Goal: Find specific page/section: Find specific page/section

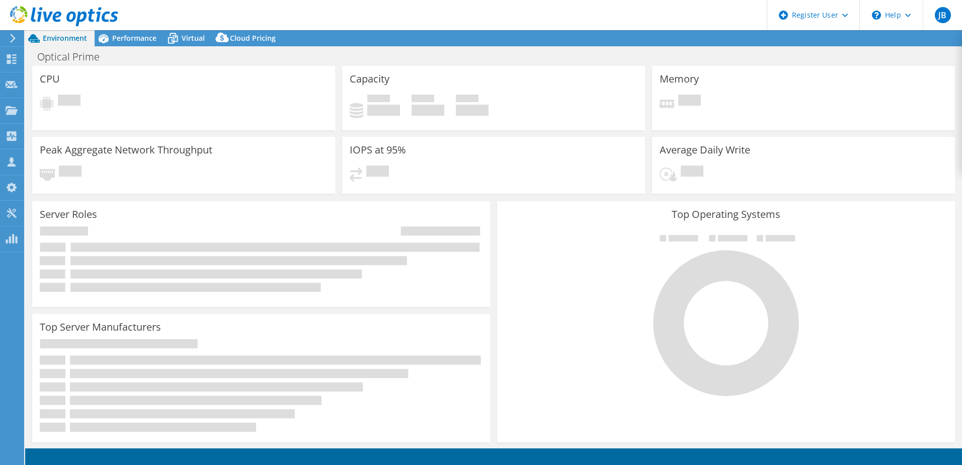
select select "USD"
select select "EULondon"
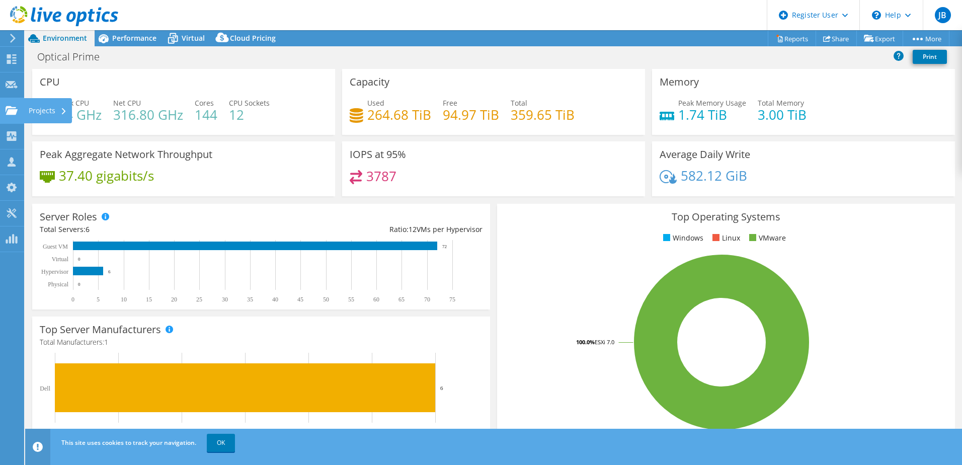
click at [38, 109] on div "Projects" at bounding box center [48, 110] width 48 height 25
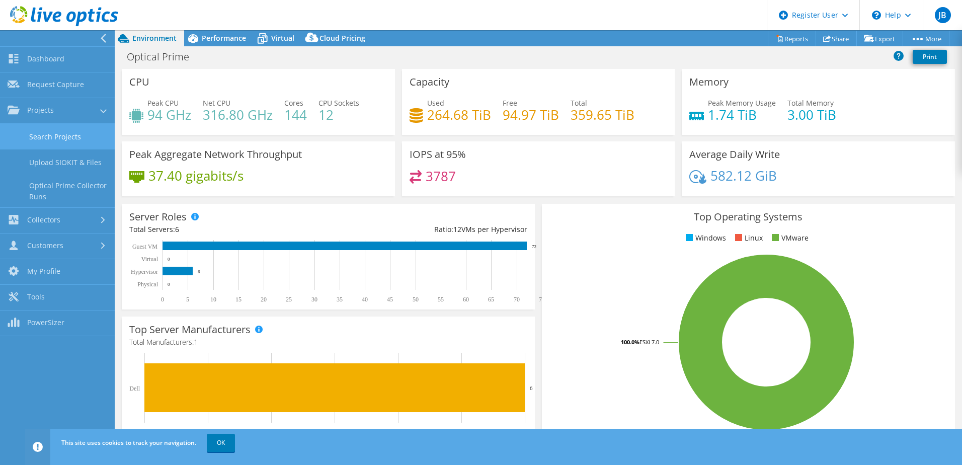
click at [73, 142] on link "Search Projects" at bounding box center [57, 137] width 115 height 26
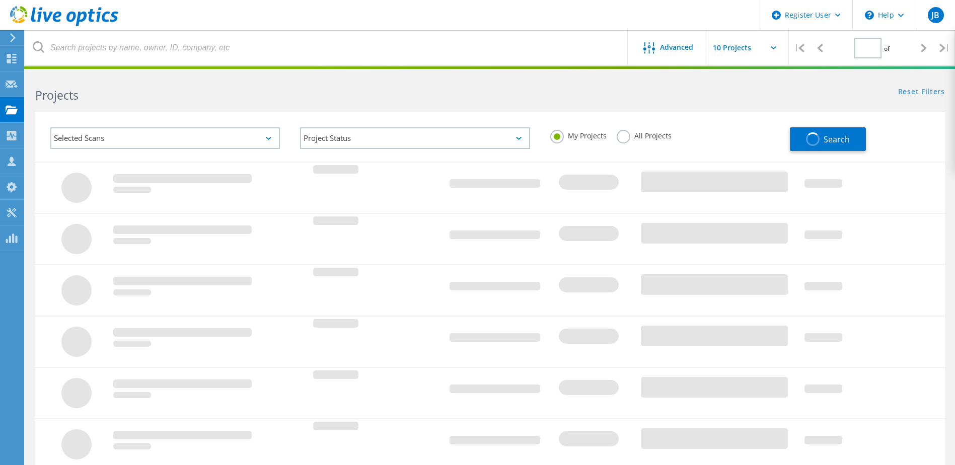
type input "1"
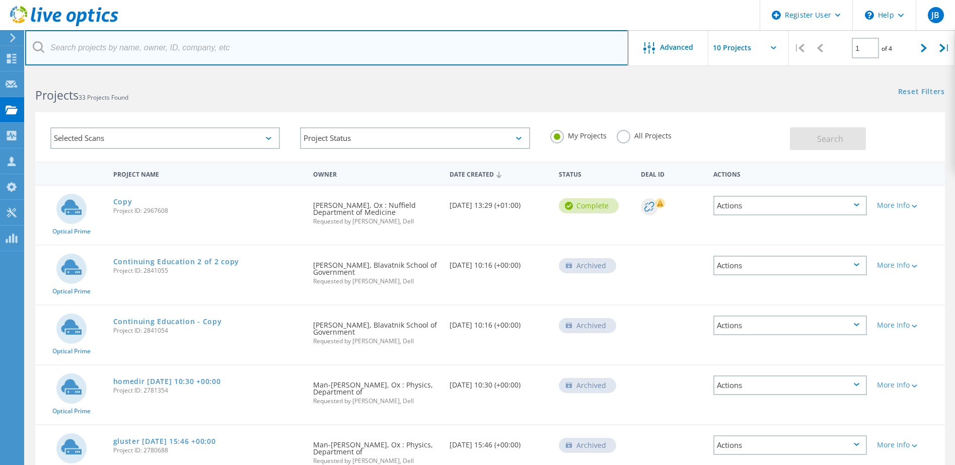
click at [160, 44] on input "text" at bounding box center [326, 47] width 603 height 35
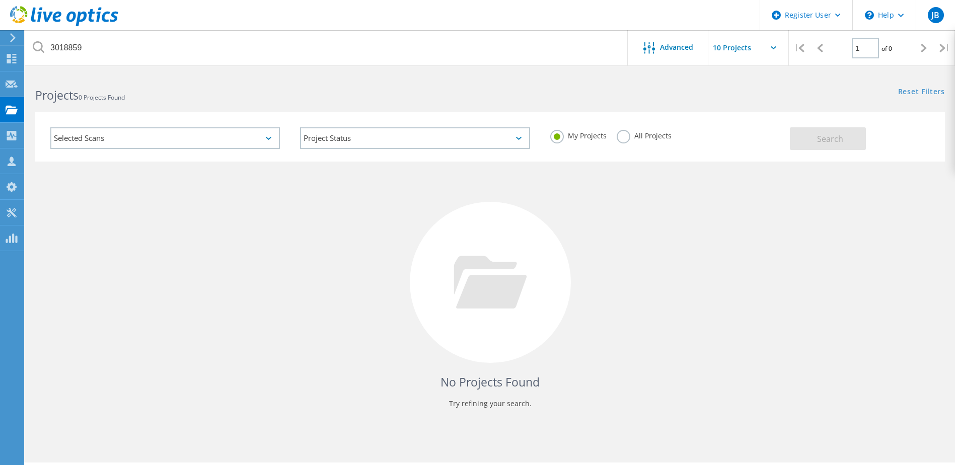
click at [639, 133] on label "All Projects" at bounding box center [643, 135] width 55 height 10
click at [0, 0] on input "All Projects" at bounding box center [0, 0] width 0 height 0
click at [873, 141] on div "Search" at bounding box center [864, 133] width 150 height 33
click at [849, 137] on button "Search" at bounding box center [827, 138] width 76 height 23
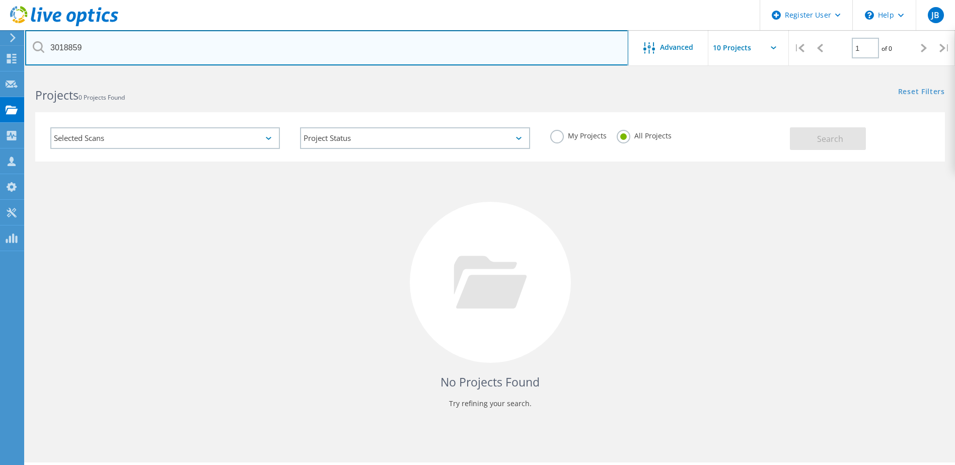
click at [84, 55] on input "3018859" at bounding box center [326, 47] width 603 height 35
type input "3018859"
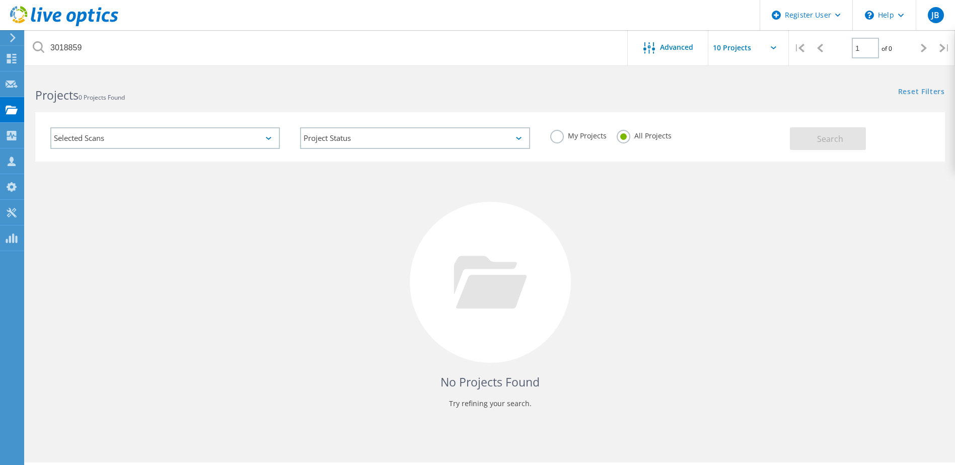
click at [586, 137] on label "My Projects" at bounding box center [578, 135] width 56 height 10
click at [0, 0] on input "My Projects" at bounding box center [0, 0] width 0 height 0
click at [659, 136] on label "All Projects" at bounding box center [643, 135] width 55 height 10
click at [0, 0] on input "All Projects" at bounding box center [0, 0] width 0 height 0
click at [47, 15] on icon at bounding box center [64, 16] width 108 height 21
